Goal: Task Accomplishment & Management: Complete application form

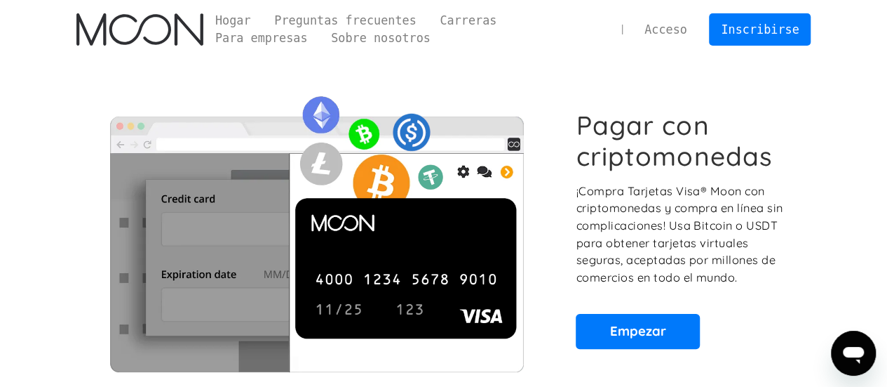
click at [516, 67] on div "Pagar con criptomonedas ¡Compra Tarjetas Visa® Moon con criptomonedas y compra …" at bounding box center [443, 229] width 735 height 340
click at [308, 31] on font "Para empresas" at bounding box center [261, 38] width 93 height 14
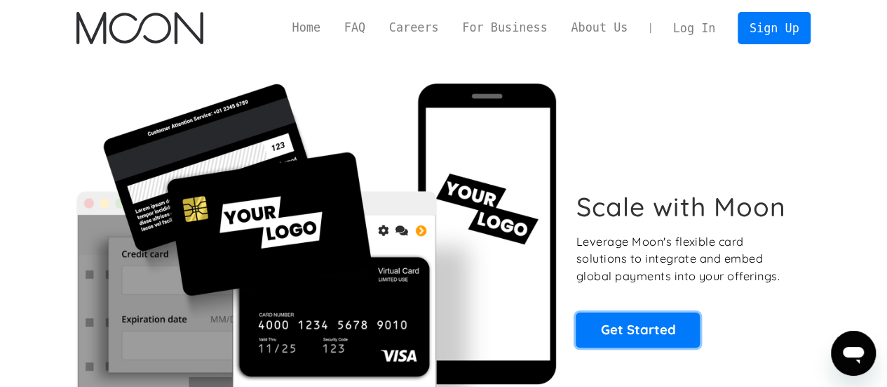
click at [658, 333] on link "Get Started" at bounding box center [638, 329] width 124 height 35
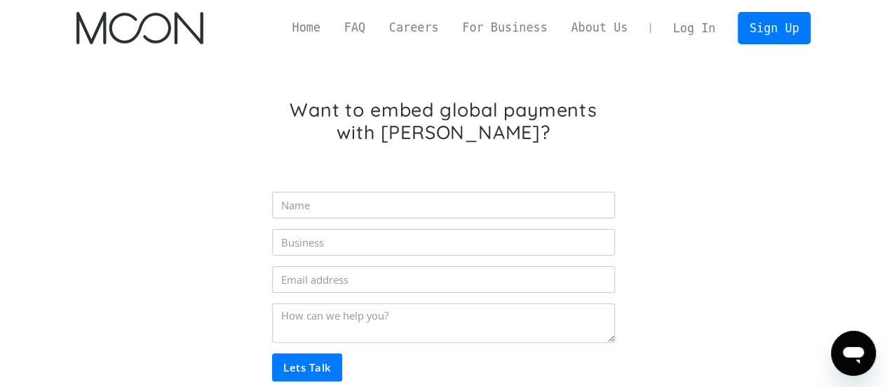
click at [354, 209] on input "Partner Inquiry Form" at bounding box center [443, 205] width 342 height 27
type input "ronald tejada"
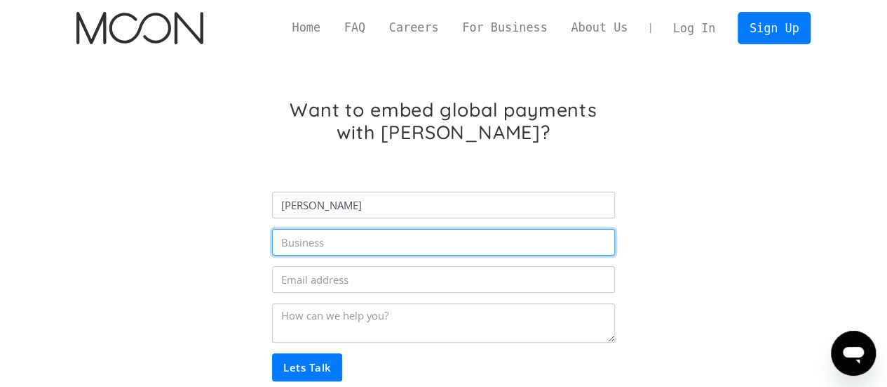
click at [361, 243] on input "Partner Inquiry Form" at bounding box center [443, 242] width 342 height 27
type input "Iads solutions"
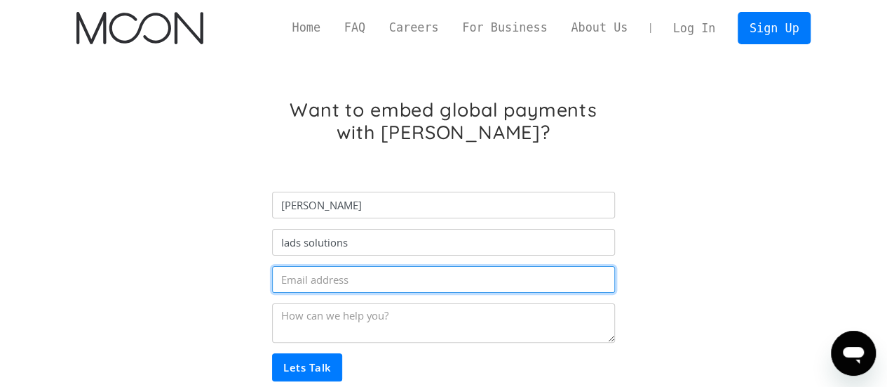
click at [379, 272] on input "Partner Inquiry Form" at bounding box center [443, 279] width 342 height 27
